Goal: Information Seeking & Learning: Check status

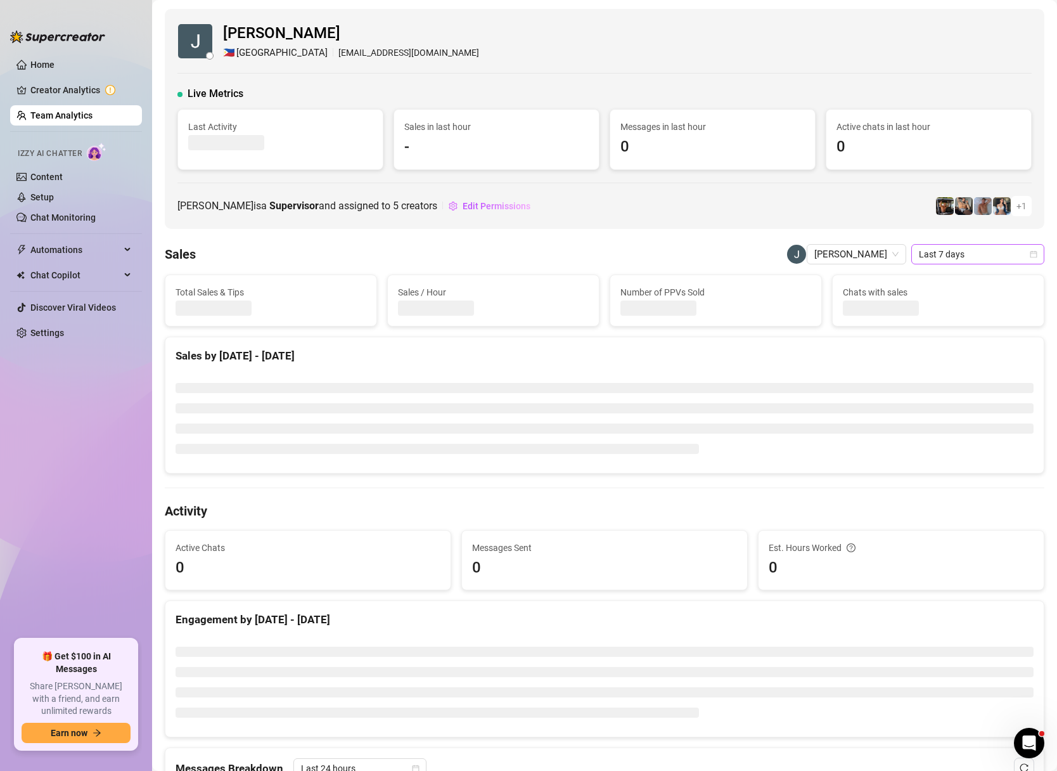
click at [1034, 254] on icon "calendar" at bounding box center [1034, 254] width 8 height 8
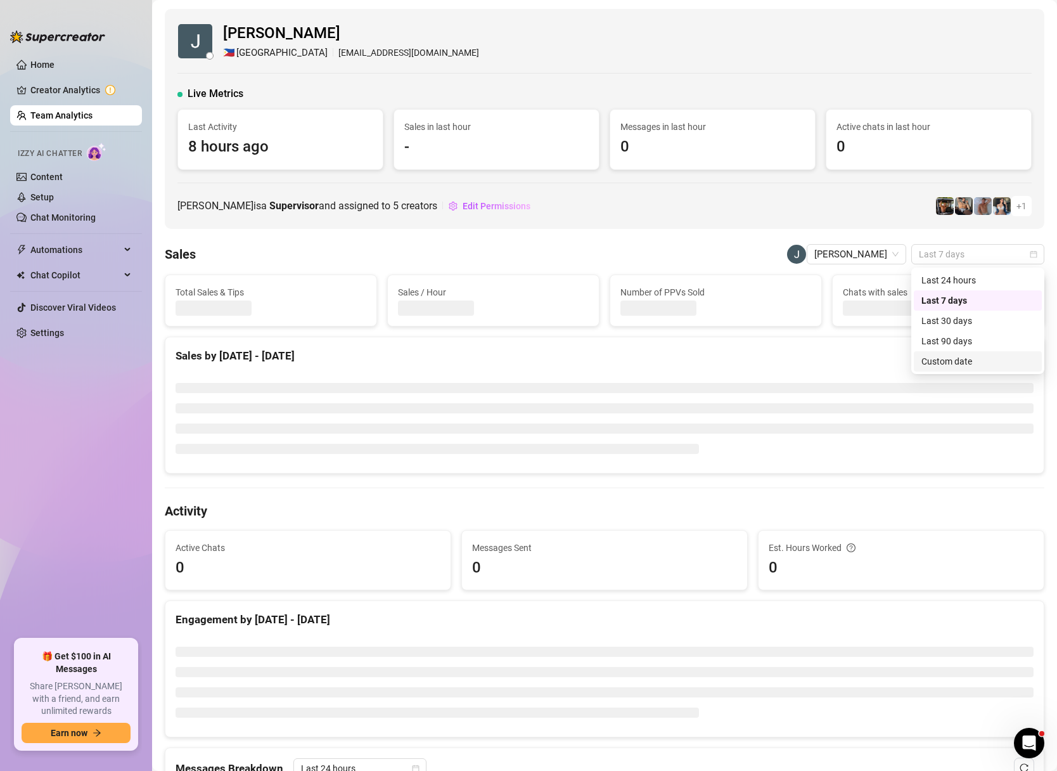
click at [936, 357] on div "Custom date" at bounding box center [978, 361] width 113 height 14
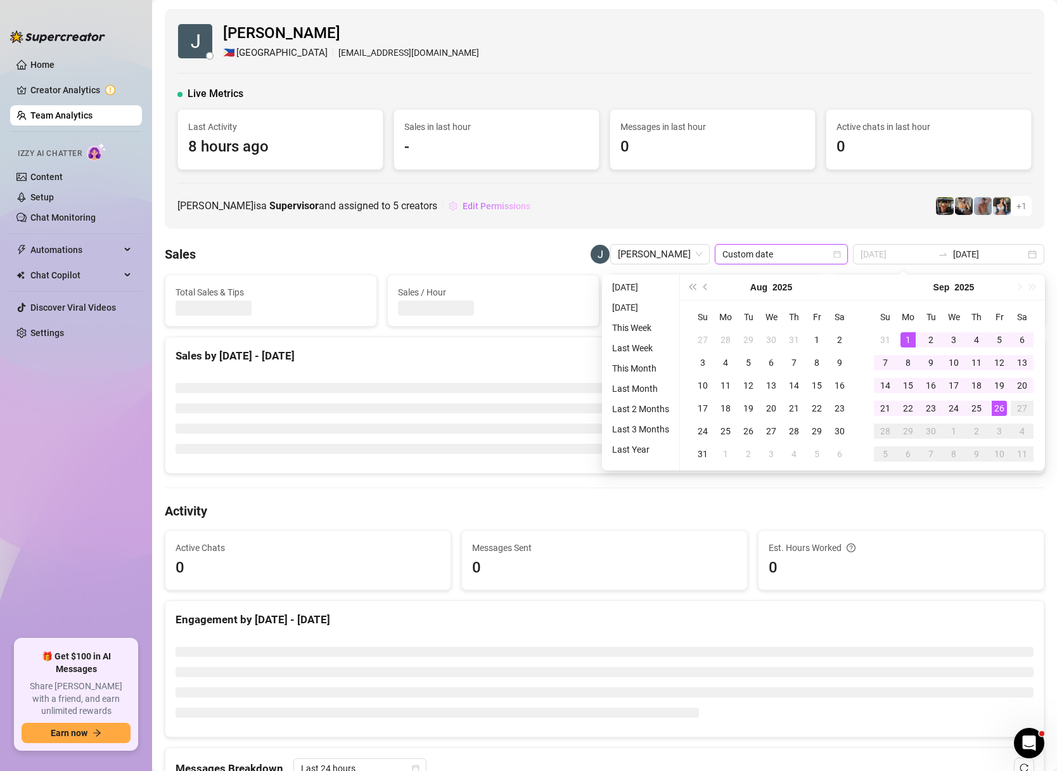
type input "[DATE]"
click at [44, 117] on link "Team Analytics" at bounding box center [61, 115] width 62 height 10
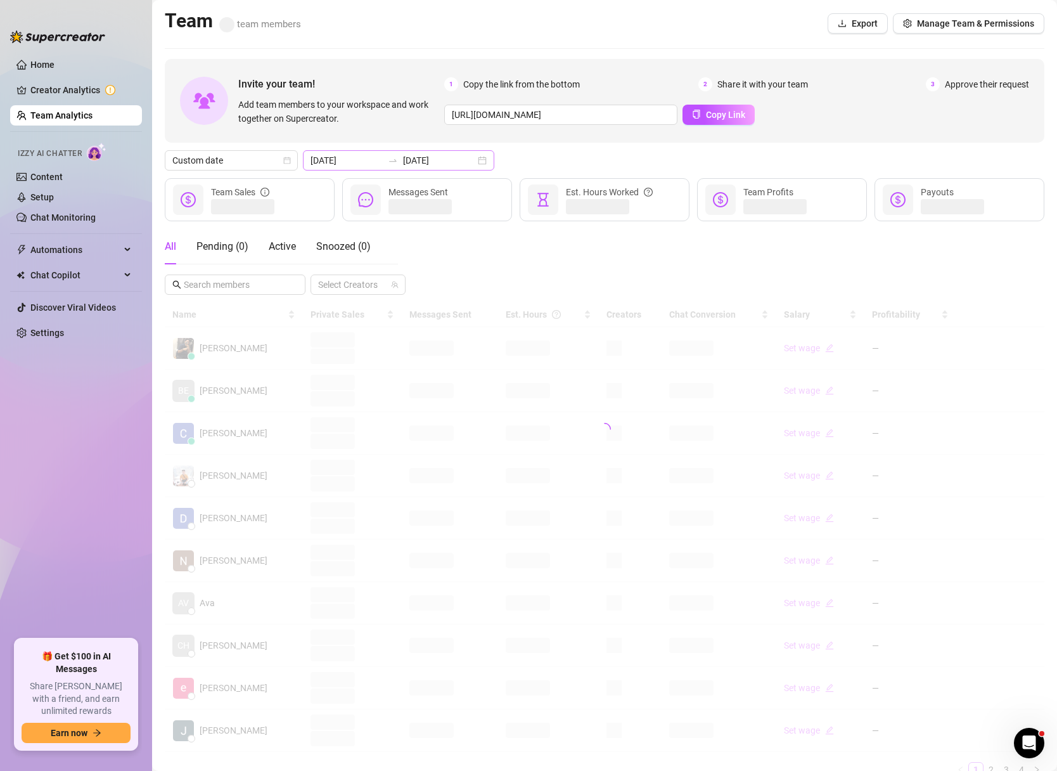
click at [459, 153] on div "[DATE] [DATE]" at bounding box center [398, 160] width 191 height 20
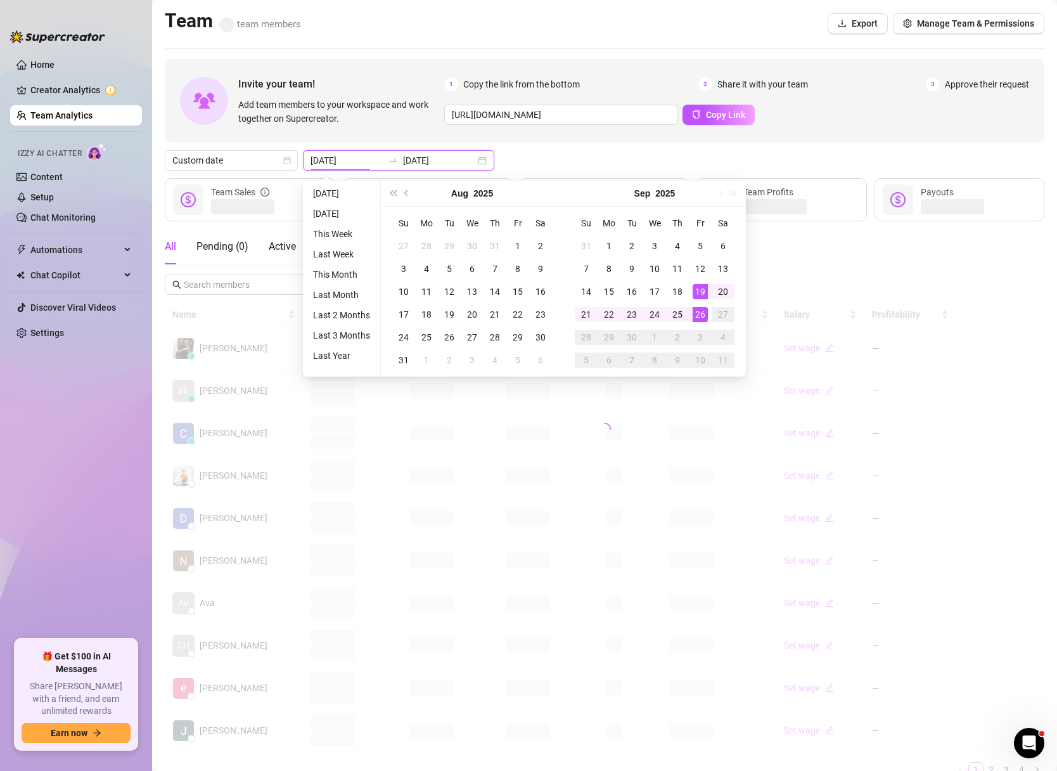
type input "[DATE]"
click at [699, 314] on div "26" at bounding box center [700, 314] width 15 height 15
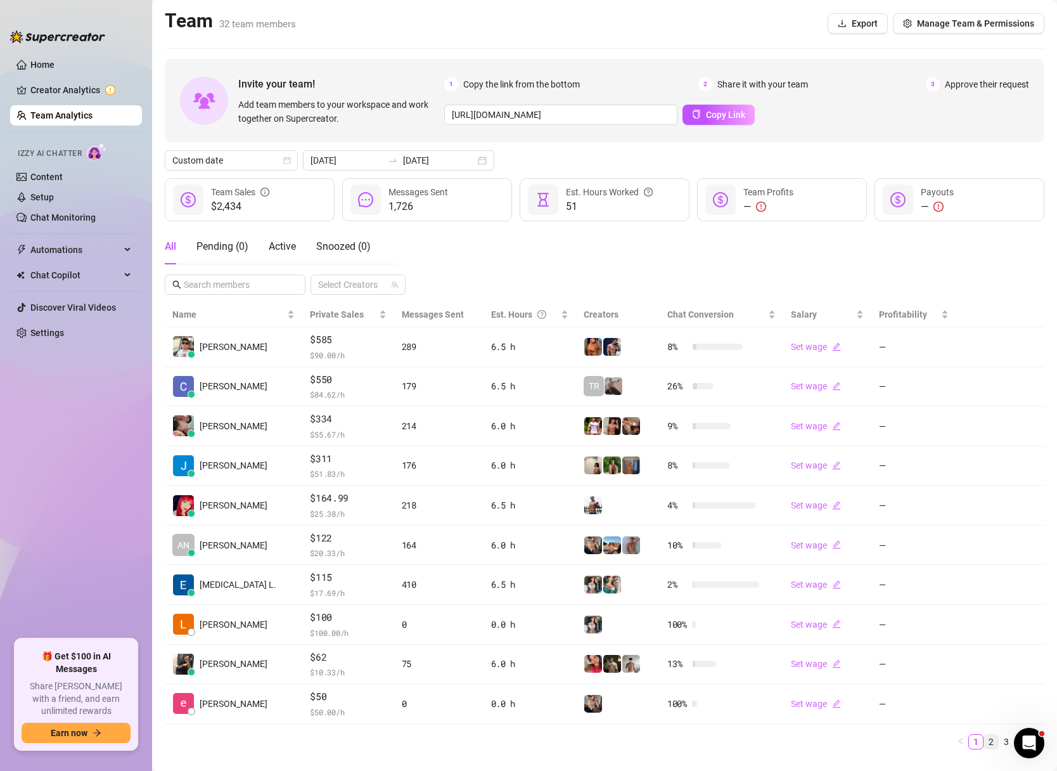
click at [990, 747] on link "2" at bounding box center [991, 742] width 14 height 14
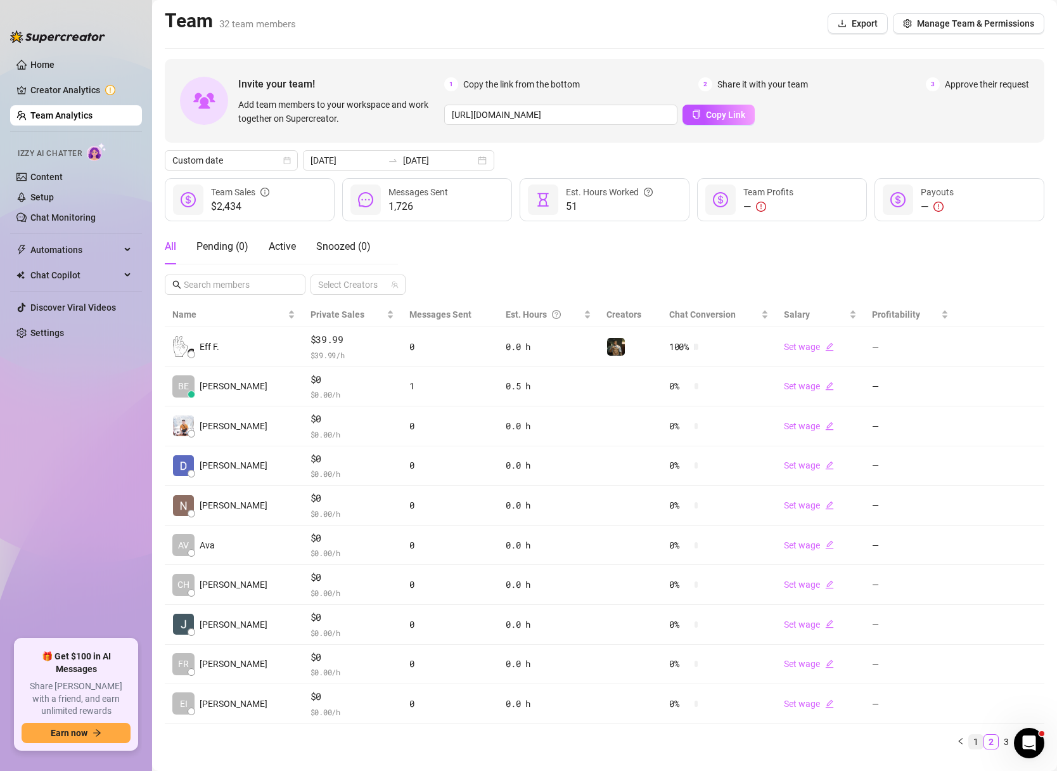
click at [974, 748] on link "1" at bounding box center [976, 742] width 14 height 14
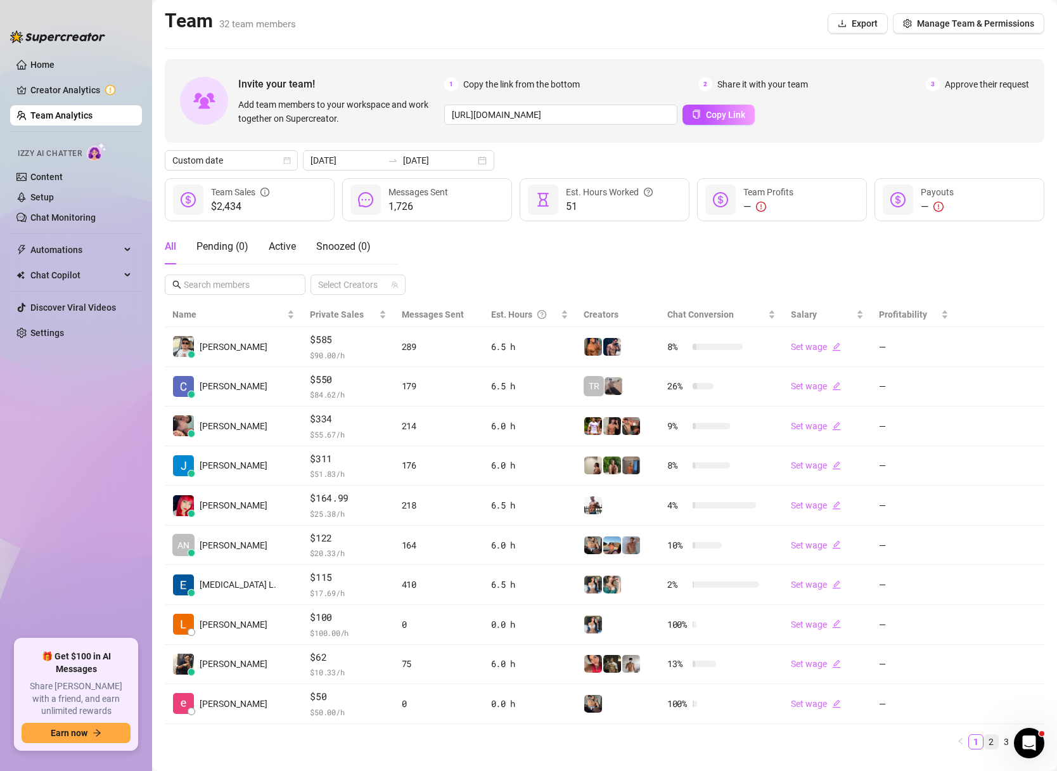
click at [993, 743] on link "2" at bounding box center [991, 742] width 14 height 14
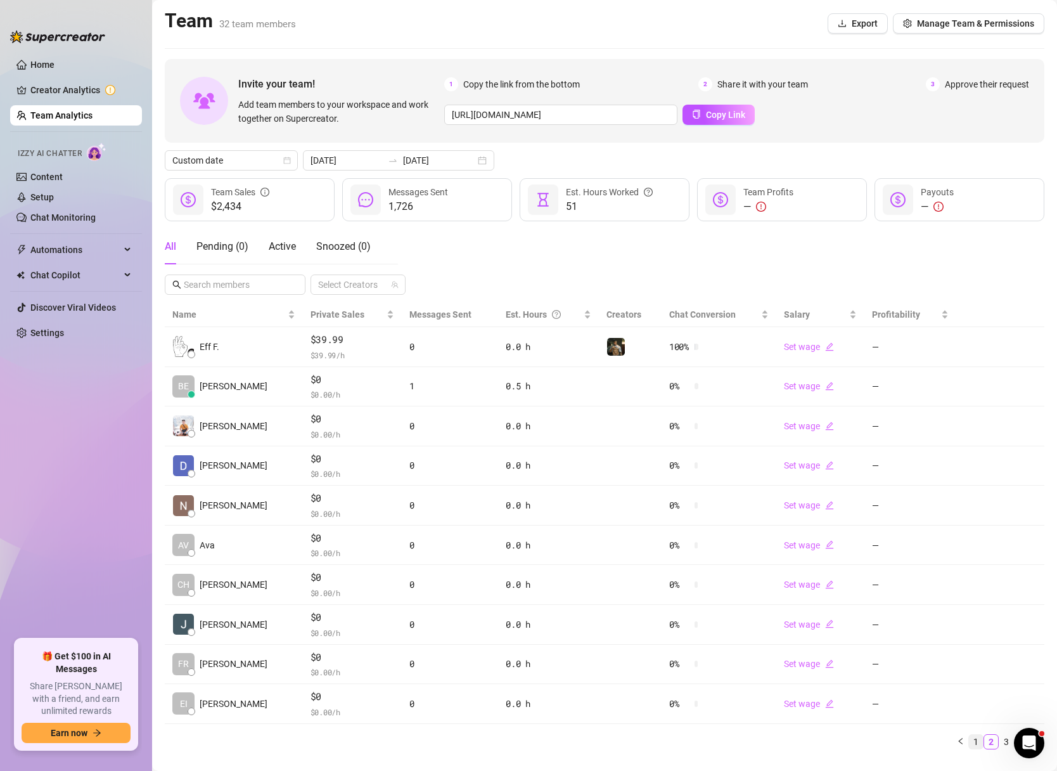
click at [977, 746] on link "1" at bounding box center [976, 742] width 14 height 14
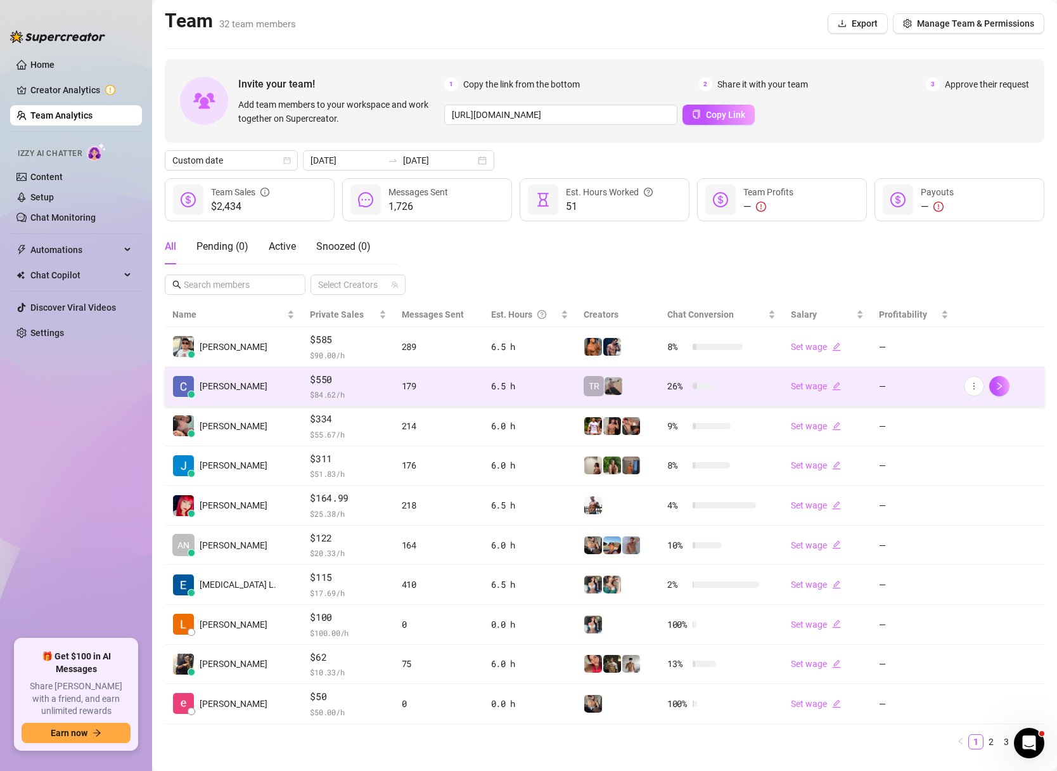
click at [329, 392] on span "$ 84.62 /h" at bounding box center [348, 394] width 76 height 13
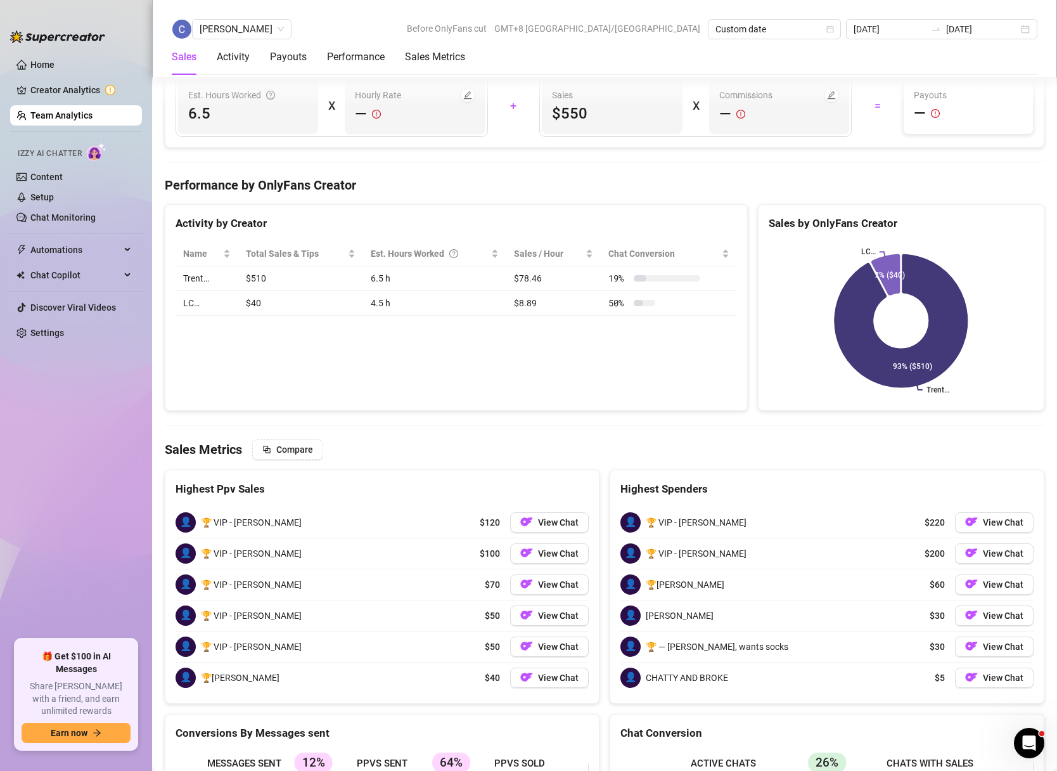
scroll to position [1975, 0]
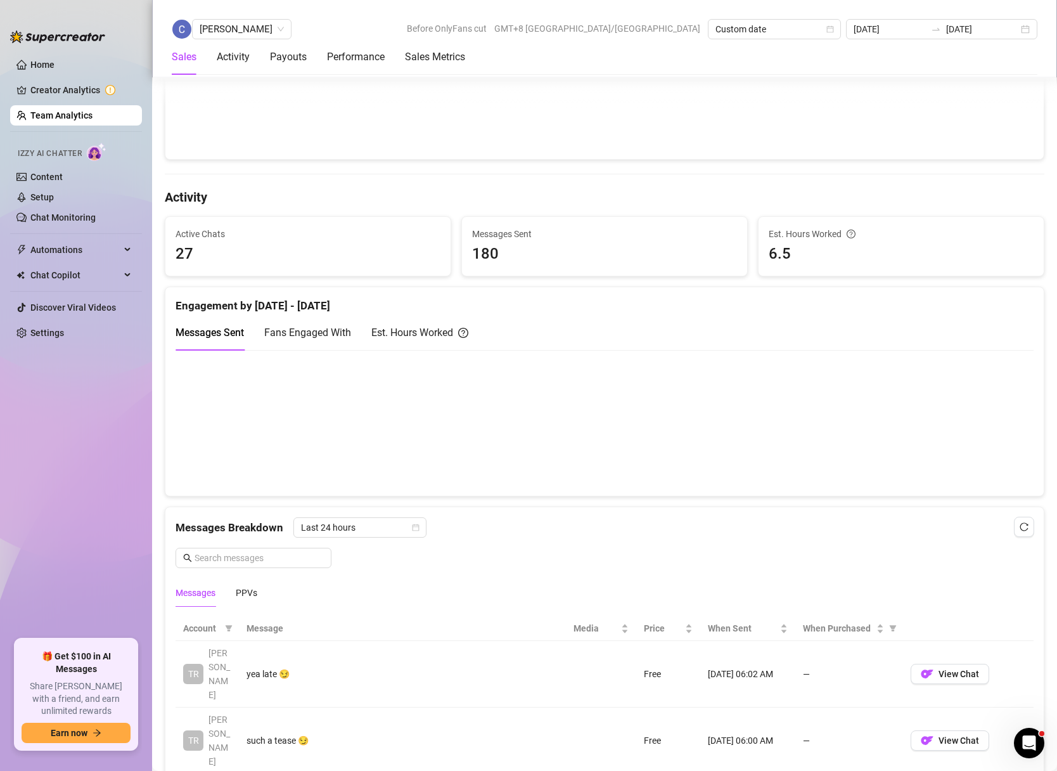
scroll to position [0, 0]
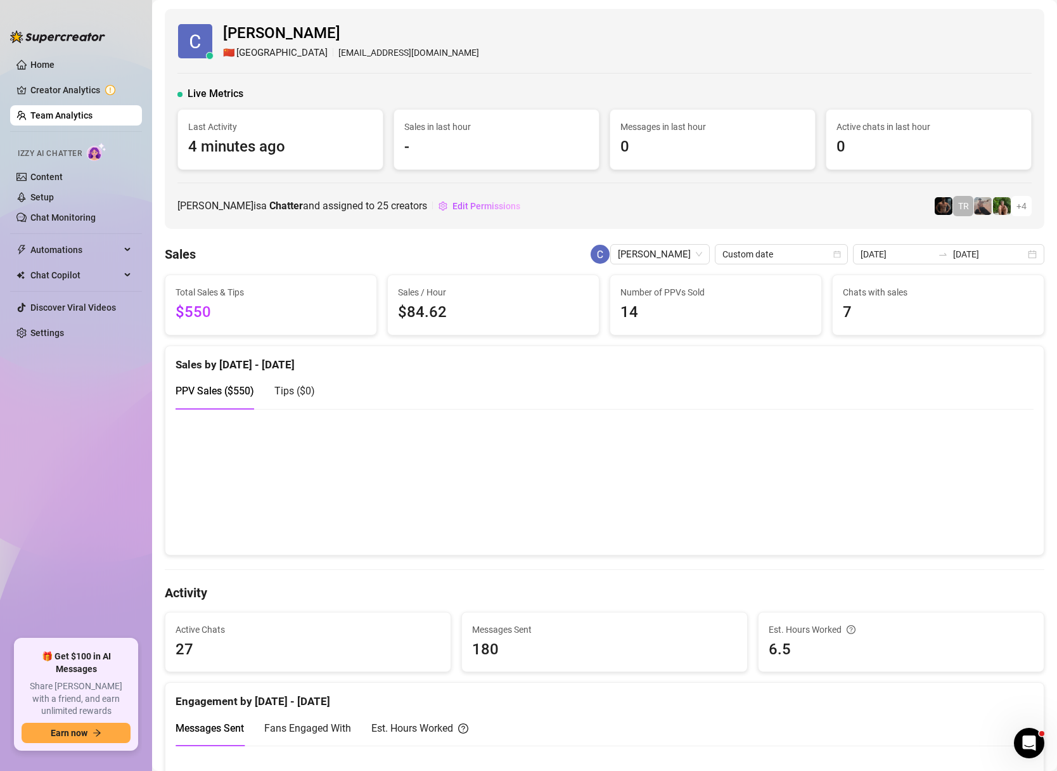
click at [87, 444] on ul "Home Creator Analytics Team Analytics Izzy AI Chatter Content Setup Chat Monito…" at bounding box center [76, 341] width 132 height 584
